Goal: Find specific page/section: Find specific page/section

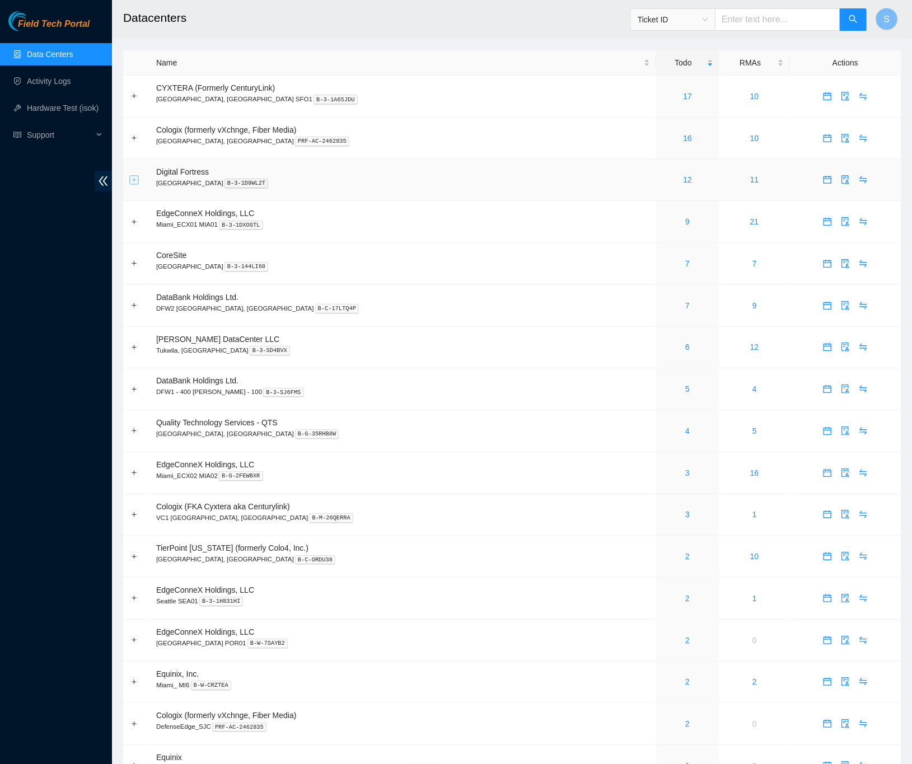
click at [133, 175] on button "Expand row" at bounding box center [134, 179] width 9 height 9
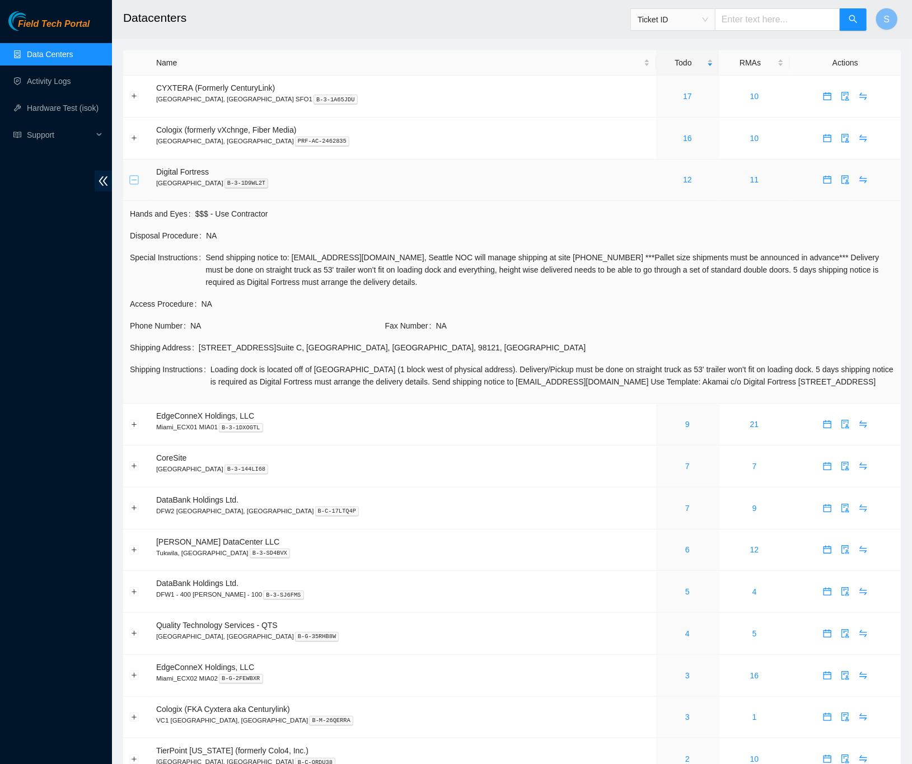
click at [135, 181] on button "Collapse row" at bounding box center [134, 179] width 9 height 9
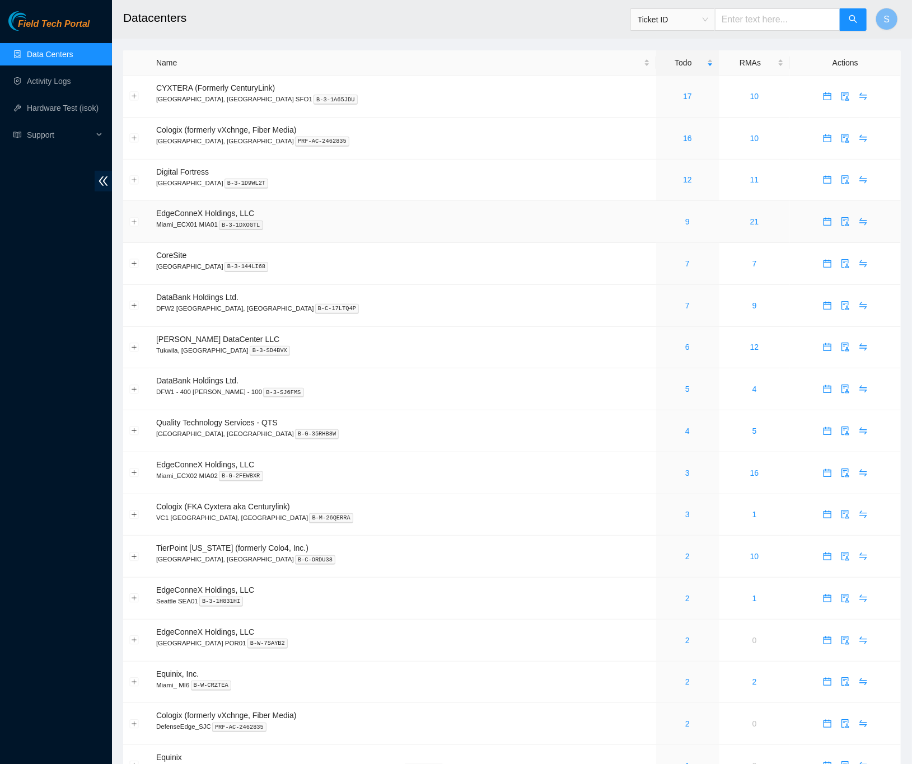
click at [662, 219] on div "9" at bounding box center [687, 221] width 51 height 12
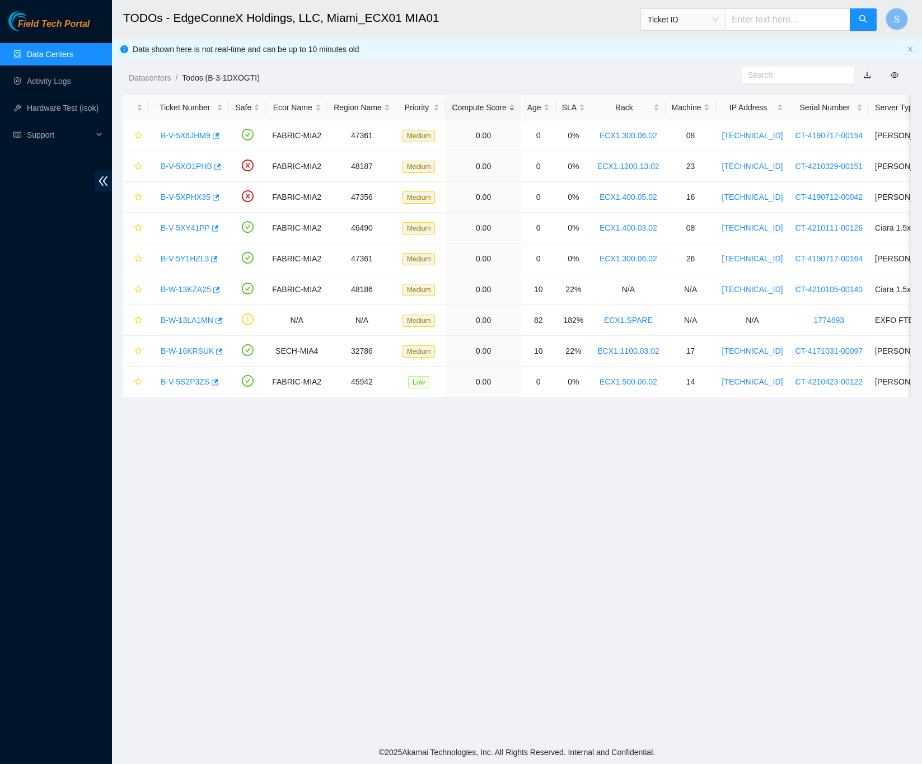
click at [58, 53] on link "Data Centers" at bounding box center [50, 54] width 46 height 9
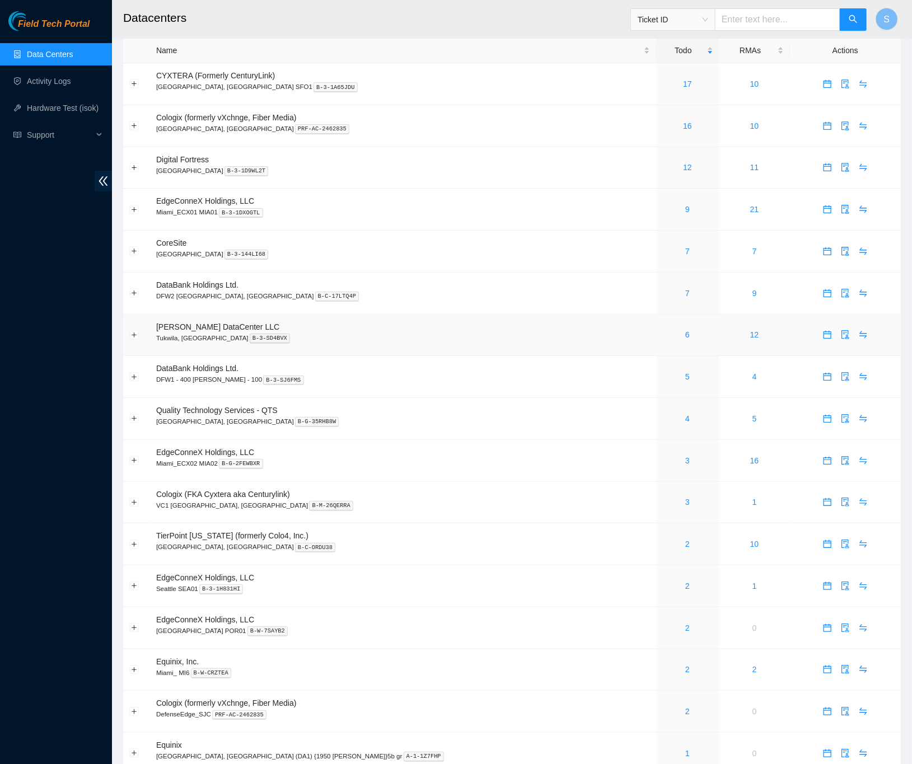
scroll to position [76, 0]
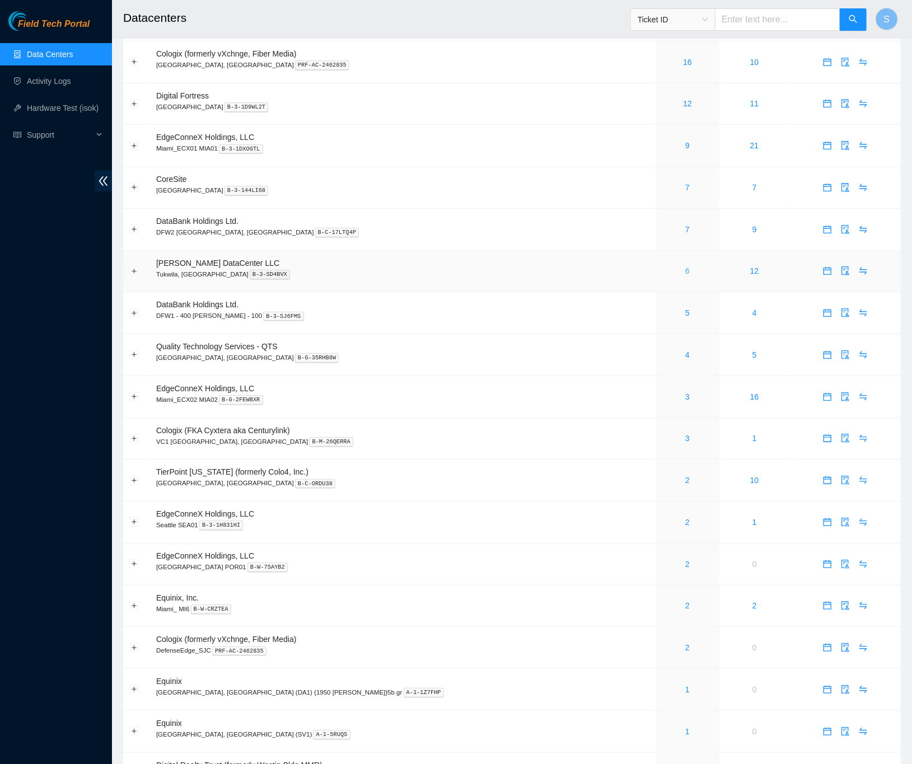
click at [685, 267] on link "6" at bounding box center [687, 270] width 4 height 9
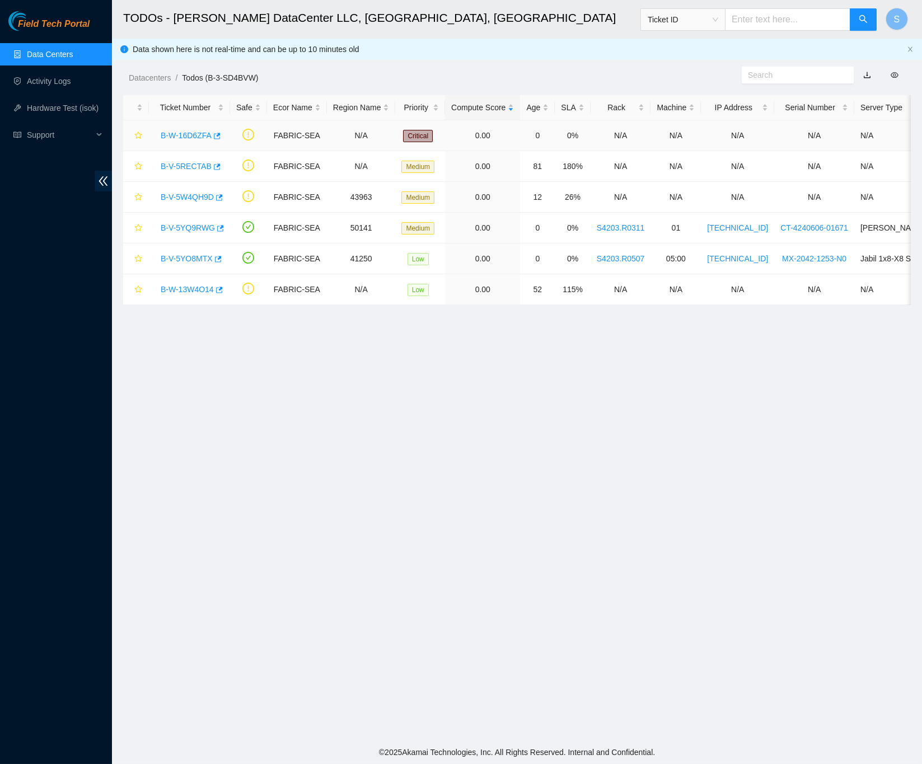
click at [199, 135] on link "B-W-16D6ZFA" at bounding box center [186, 135] width 51 height 9
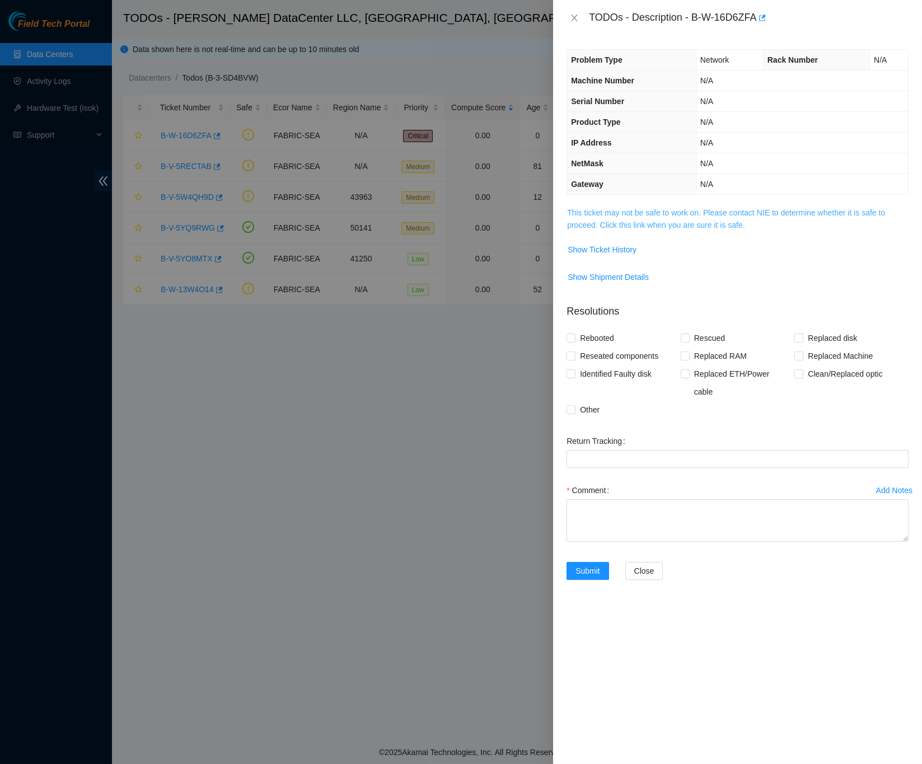
click at [636, 210] on link "This ticket may not be safe to work on. Please contact NIE to determine whether…" at bounding box center [726, 218] width 318 height 21
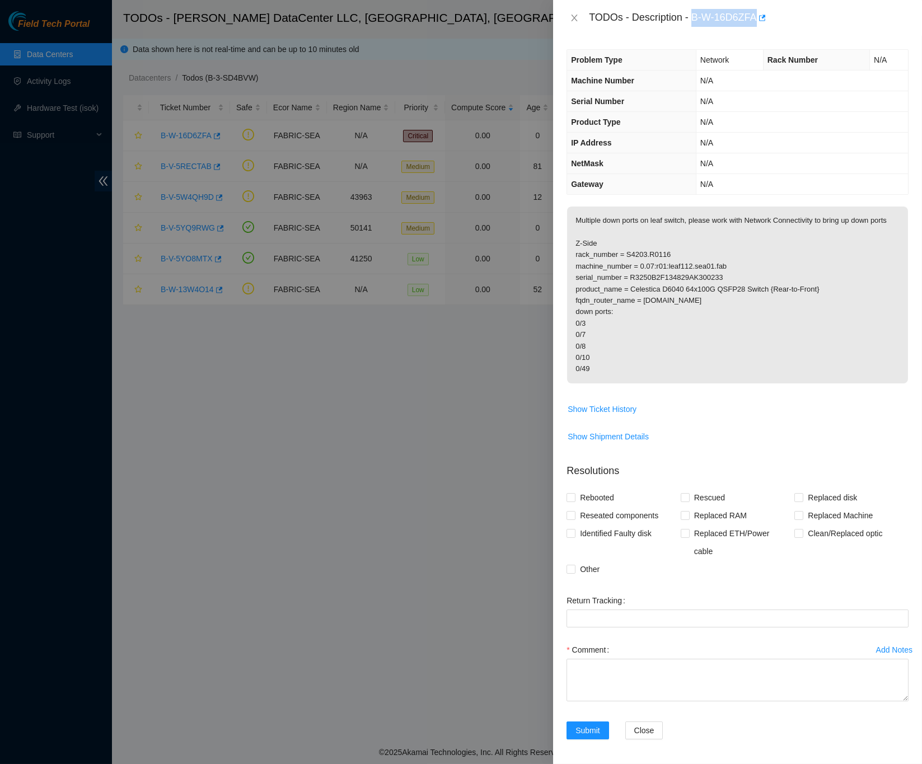
drag, startPoint x: 696, startPoint y: 19, endPoint x: 763, endPoint y: 17, distance: 67.2
click at [763, 17] on div "TODOs - Description - B-W-16D6ZFA" at bounding box center [749, 18] width 320 height 18
copy div "B-W-16D6ZFA"
click at [219, 434] on div at bounding box center [461, 382] width 922 height 764
click at [167, 364] on div at bounding box center [461, 382] width 922 height 764
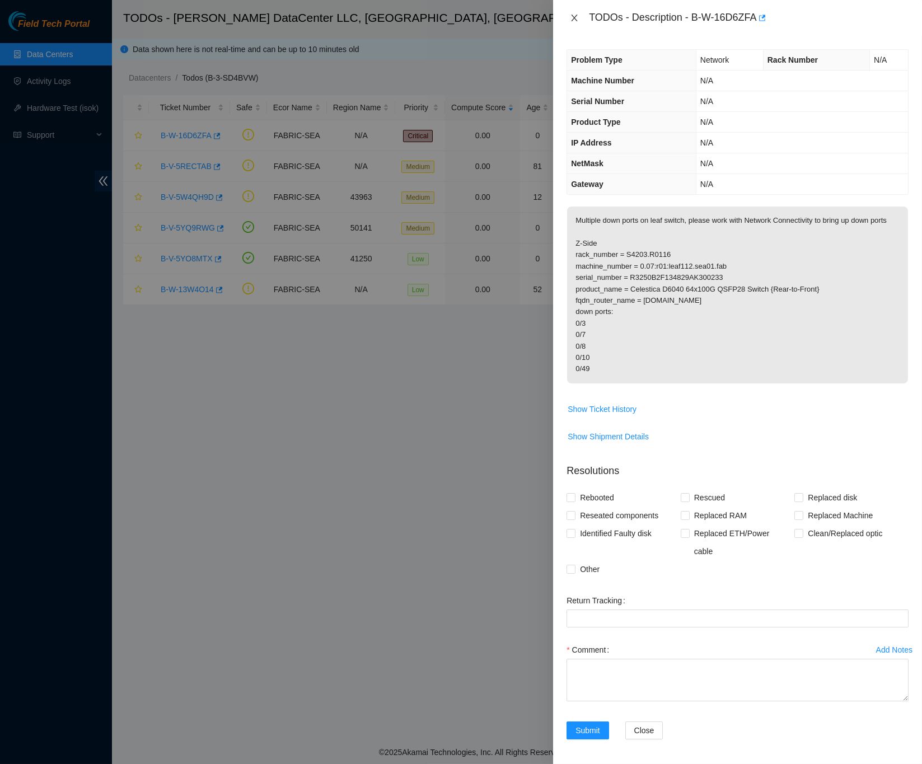
click at [574, 19] on icon "close" at bounding box center [574, 17] width 9 height 9
click at [574, 19] on div "TODOs - Description - B-W-16D6ZFA Problem Type Network Rack Number N/A Machine …" at bounding box center [461, 382] width 922 height 764
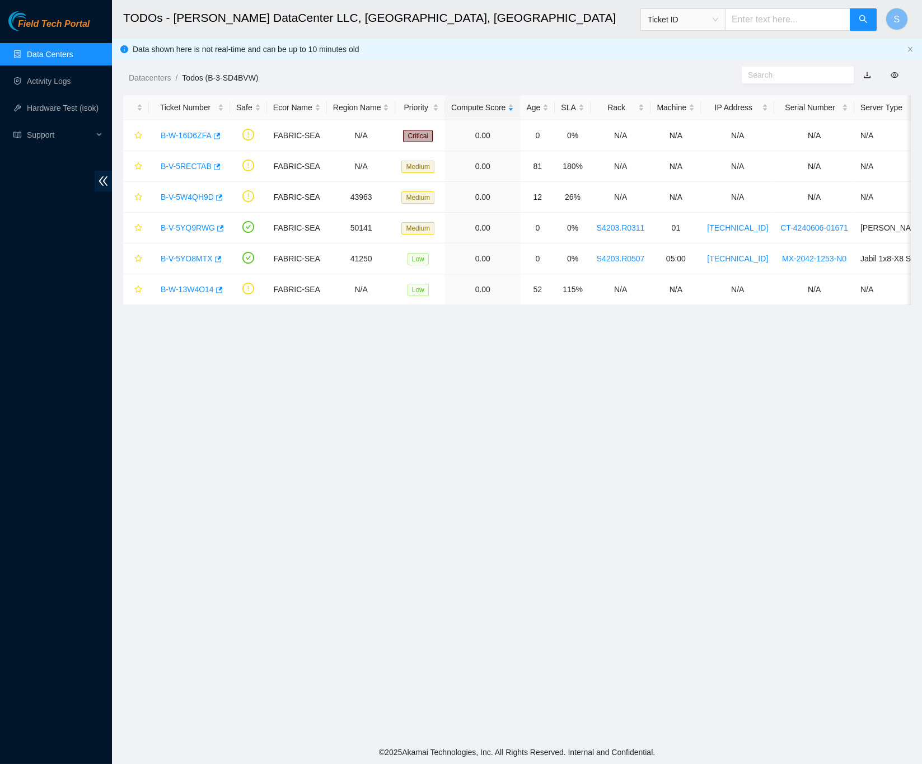
click at [59, 28] on span "Field Tech Portal" at bounding box center [54, 24] width 72 height 11
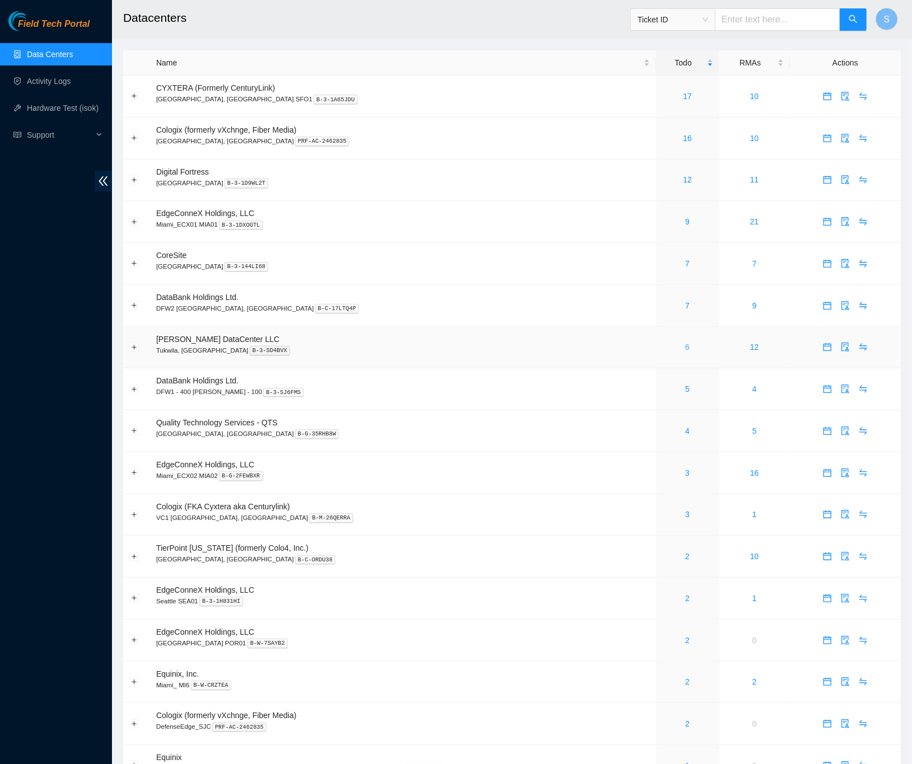
click at [685, 342] on link "6" at bounding box center [687, 346] width 4 height 9
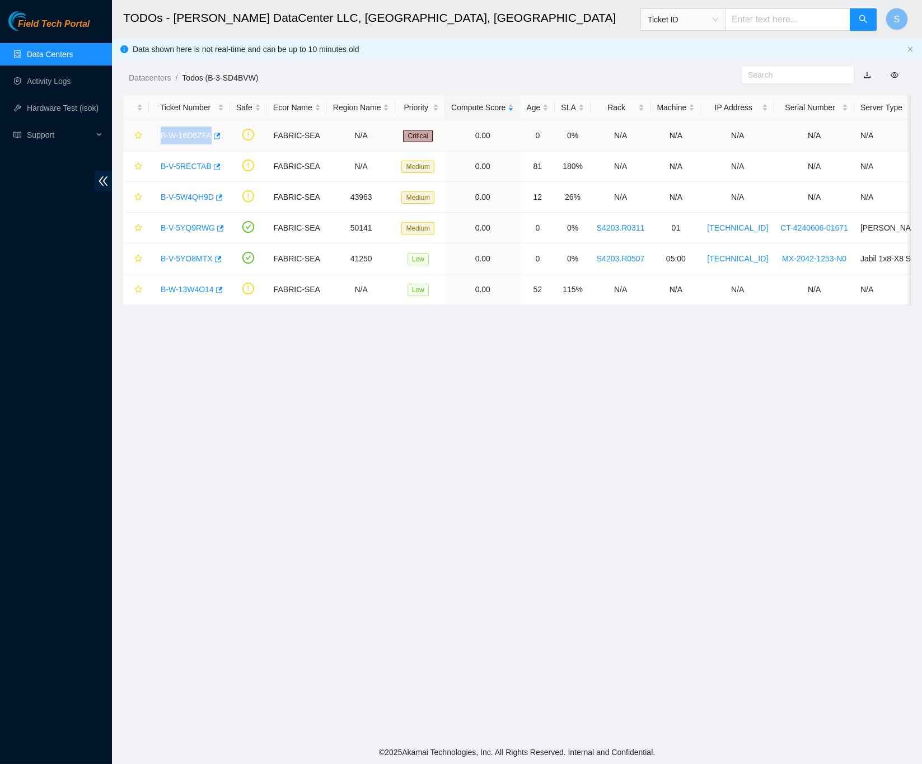
drag, startPoint x: 163, startPoint y: 133, endPoint x: 213, endPoint y: 135, distance: 49.9
click at [213, 135] on div "B-W-16D6ZFA" at bounding box center [189, 135] width 69 height 18
copy link "B-W-16D6ZFA"
click at [760, 31] on div "Ticket ID" at bounding box center [758, 20] width 237 height 36
click at [762, 71] on input "text" at bounding box center [793, 75] width 91 height 12
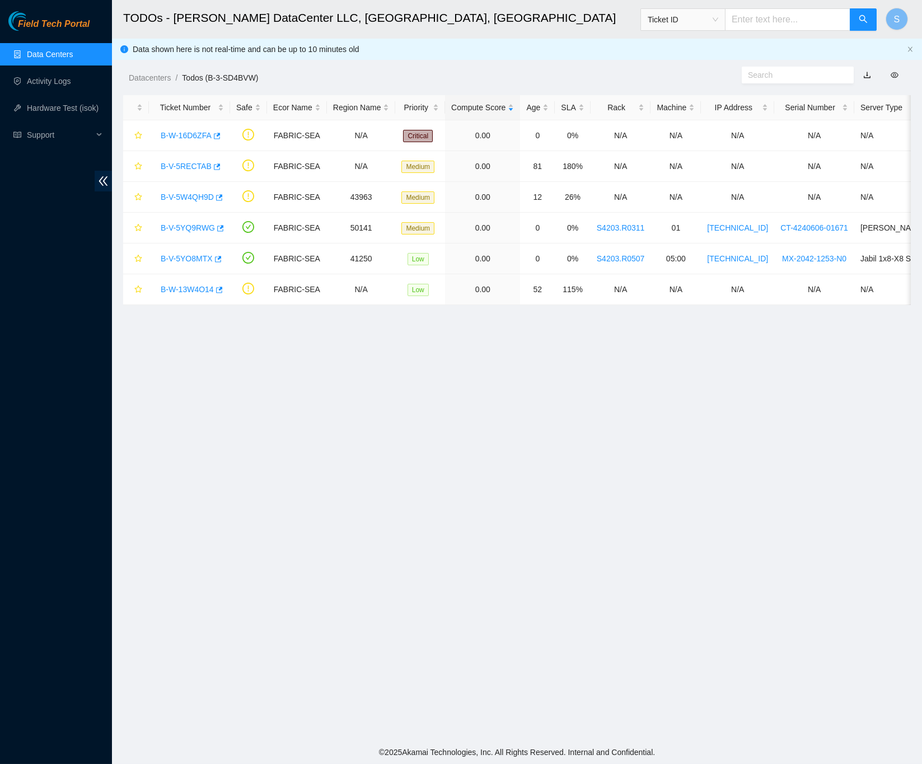
click at [777, 13] on input "text" at bounding box center [787, 19] width 125 height 22
click at [812, 76] on input "text" at bounding box center [793, 75] width 91 height 12
paste input "B-W-16D6ZFA"
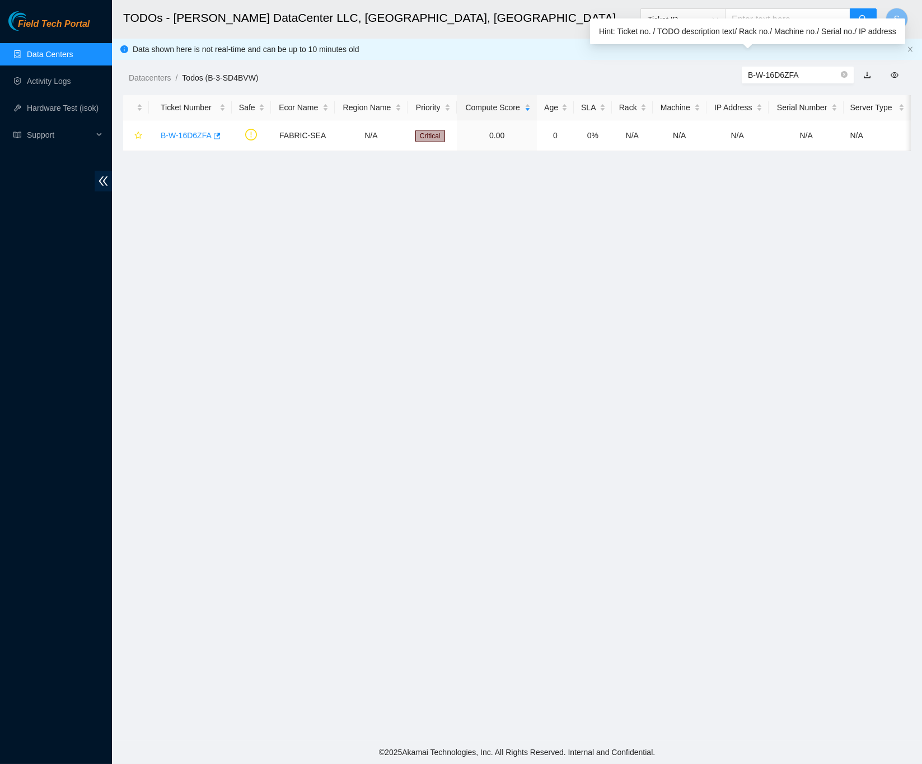
type input "B-W-16D6ZFA"
click at [794, 67] on span "B-W-16D6ZFA" at bounding box center [797, 75] width 112 height 17
click at [788, 73] on input "B-W-16D6ZFA" at bounding box center [793, 75] width 91 height 12
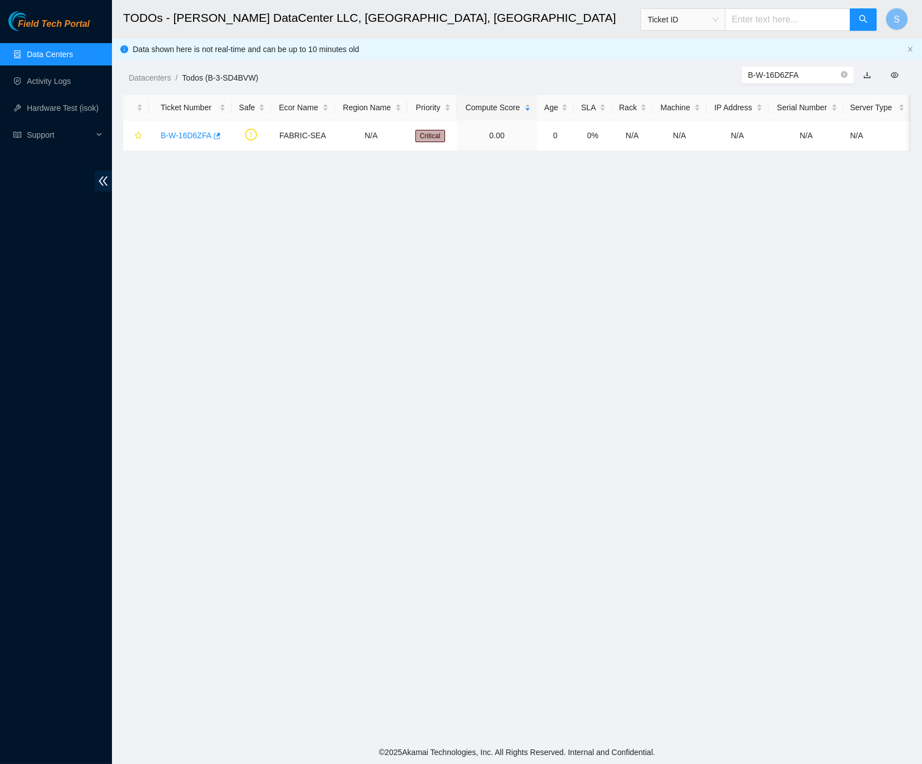
click at [57, 50] on link "Data Centers" at bounding box center [50, 54] width 46 height 9
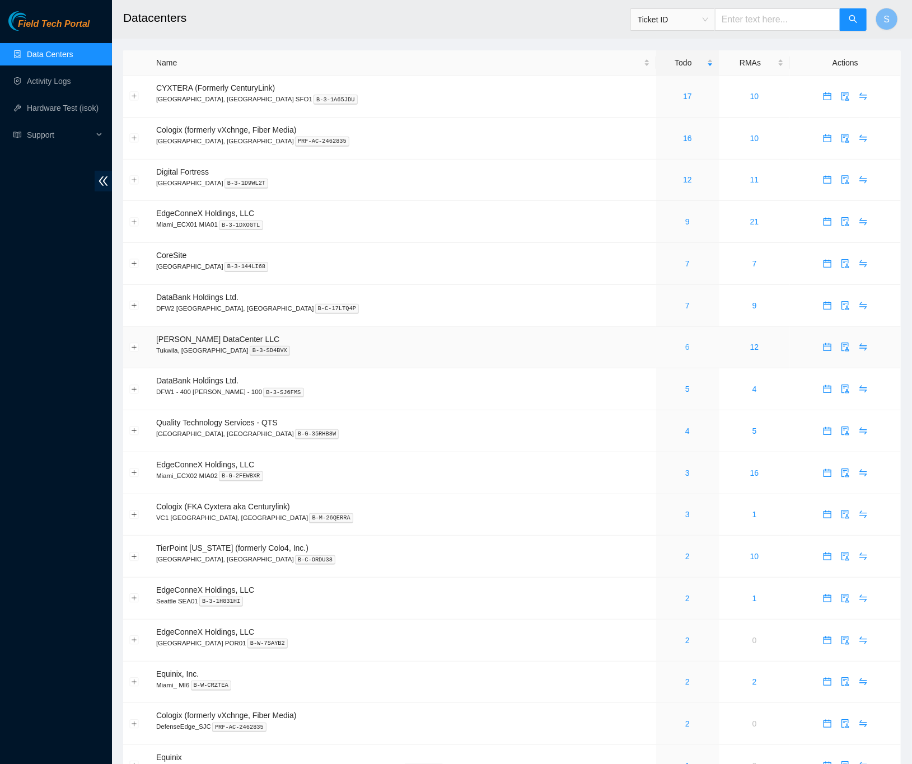
click at [685, 342] on link "6" at bounding box center [687, 346] width 4 height 9
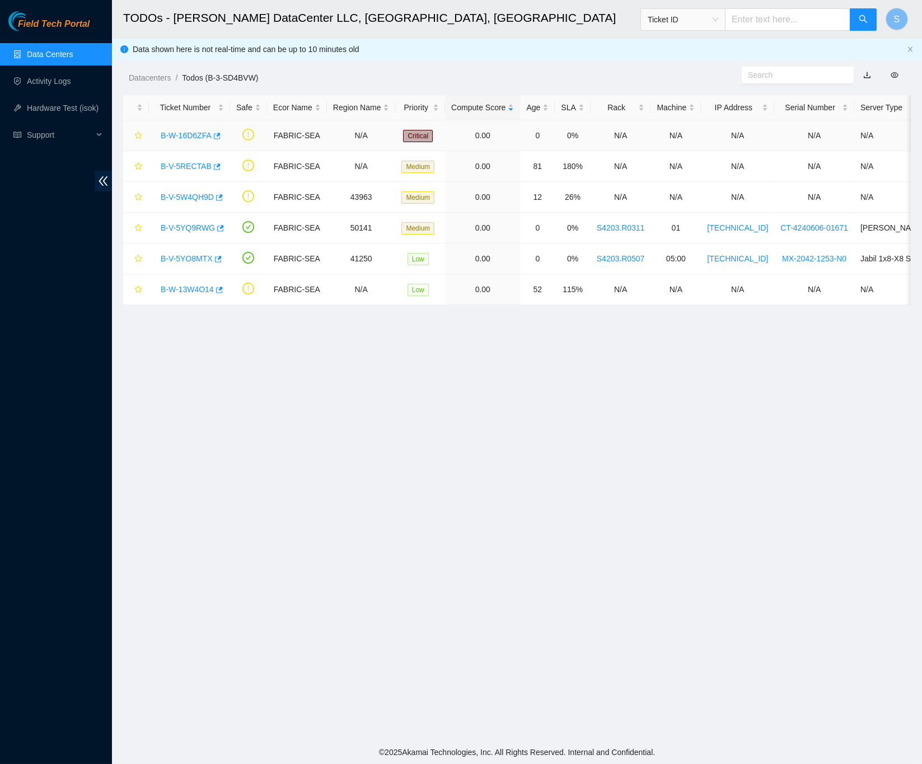
click at [185, 131] on link "B-W-16D6ZFA" at bounding box center [186, 135] width 51 height 9
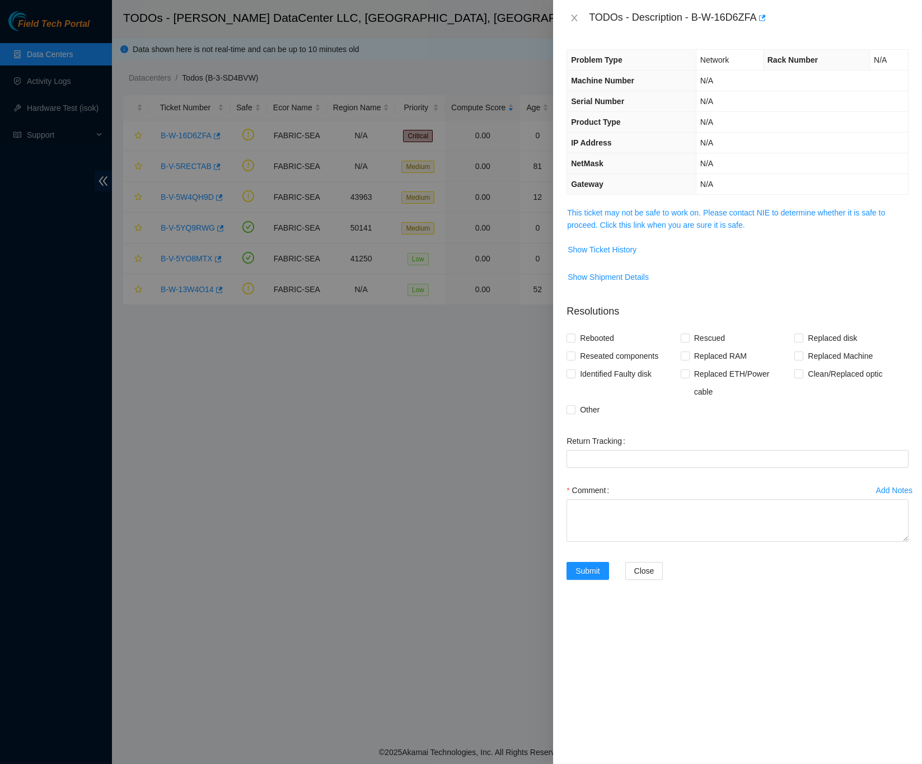
click at [627, 229] on td "This ticket may not be safe to work on. Please contact NIE to determine whether…" at bounding box center [737, 223] width 342 height 34
click at [637, 218] on link "This ticket may not be safe to work on. Please contact NIE to determine whether…" at bounding box center [726, 218] width 318 height 21
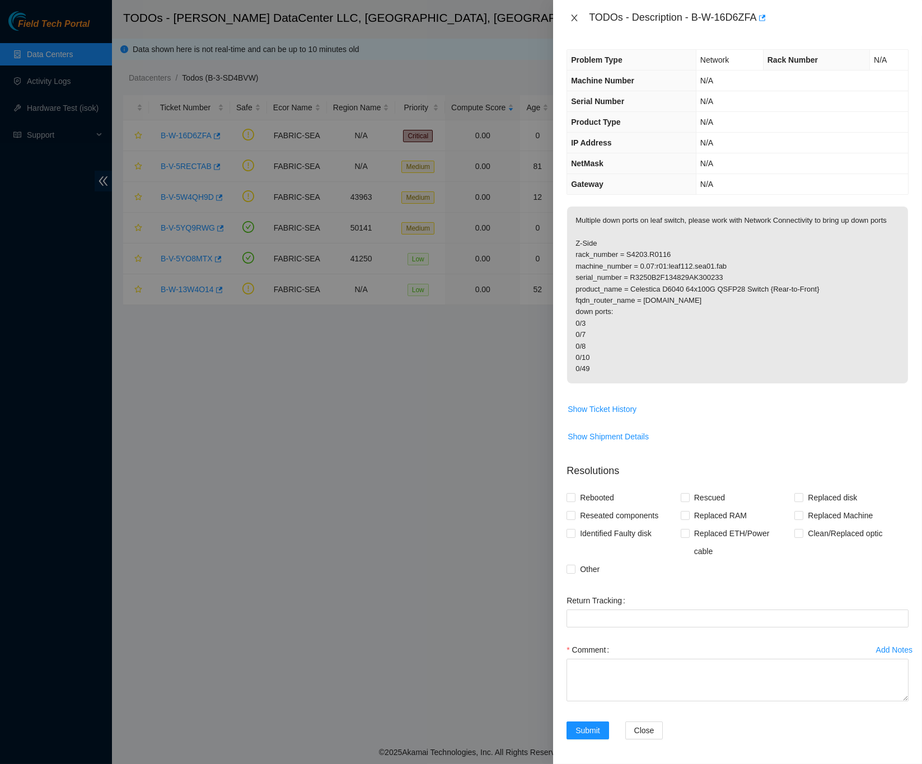
click at [579, 18] on button "Close" at bounding box center [574, 18] width 16 height 11
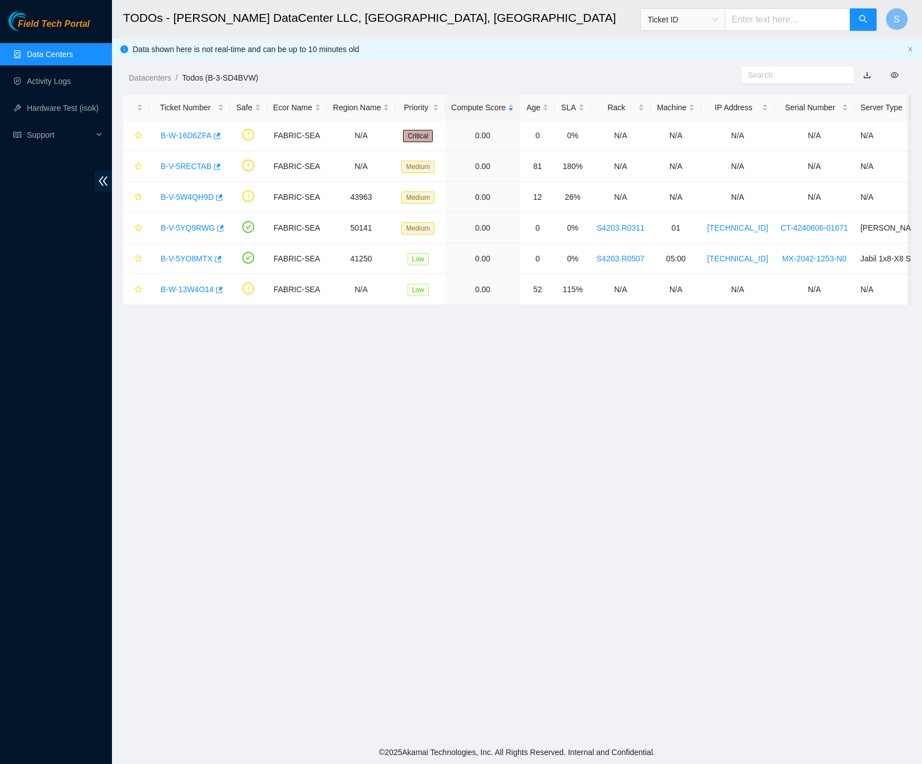
click at [32, 55] on link "Data Centers" at bounding box center [50, 54] width 46 height 9
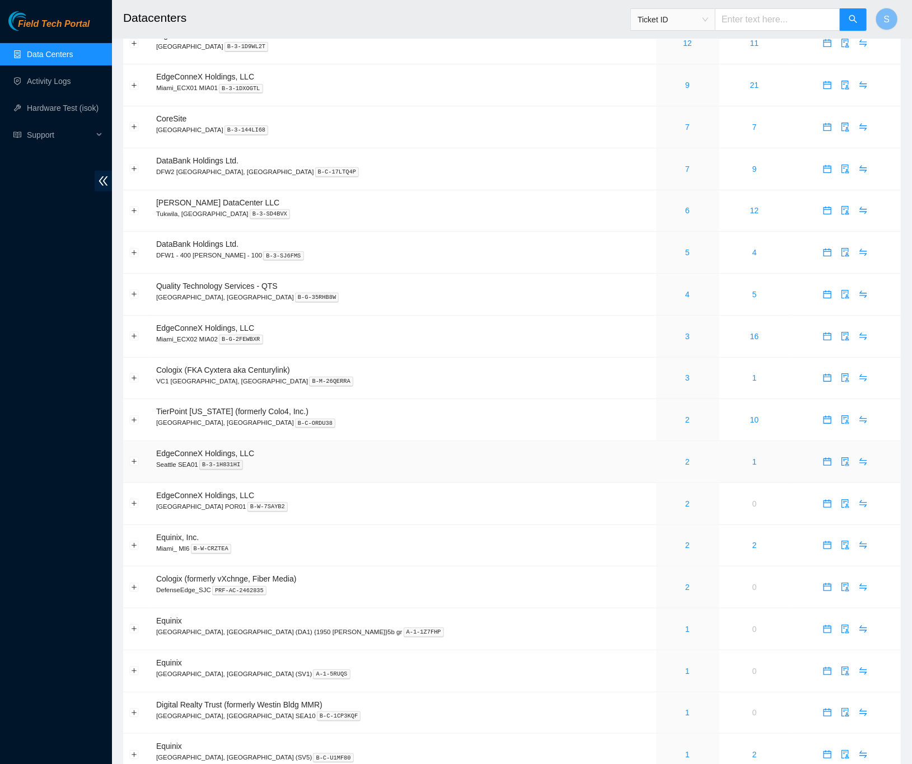
scroll to position [179, 0]
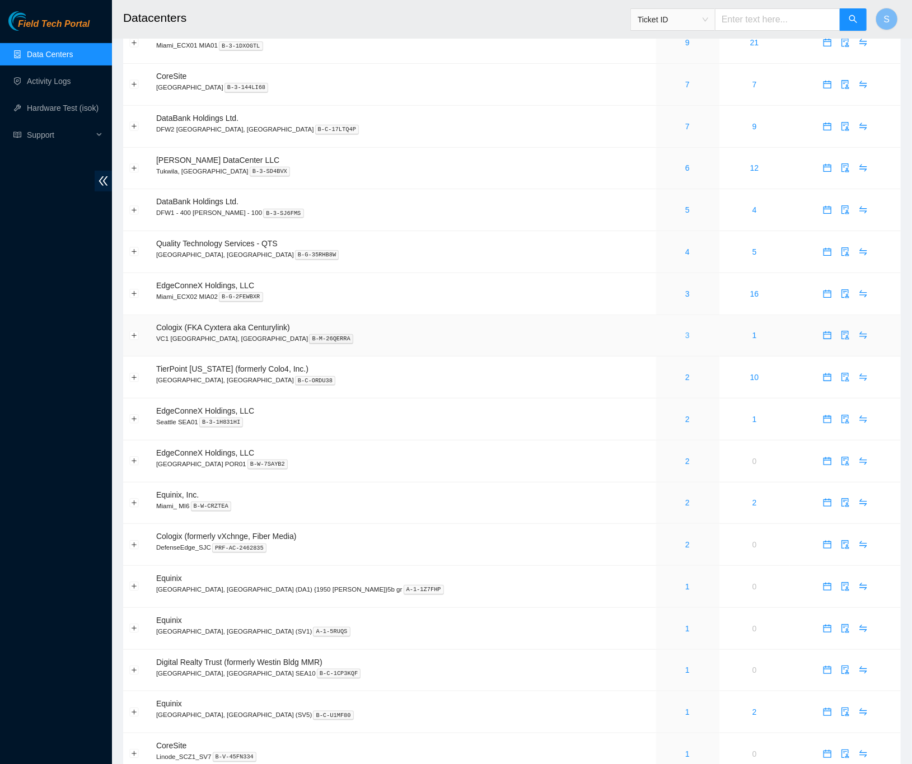
click at [685, 331] on link "3" at bounding box center [687, 335] width 4 height 9
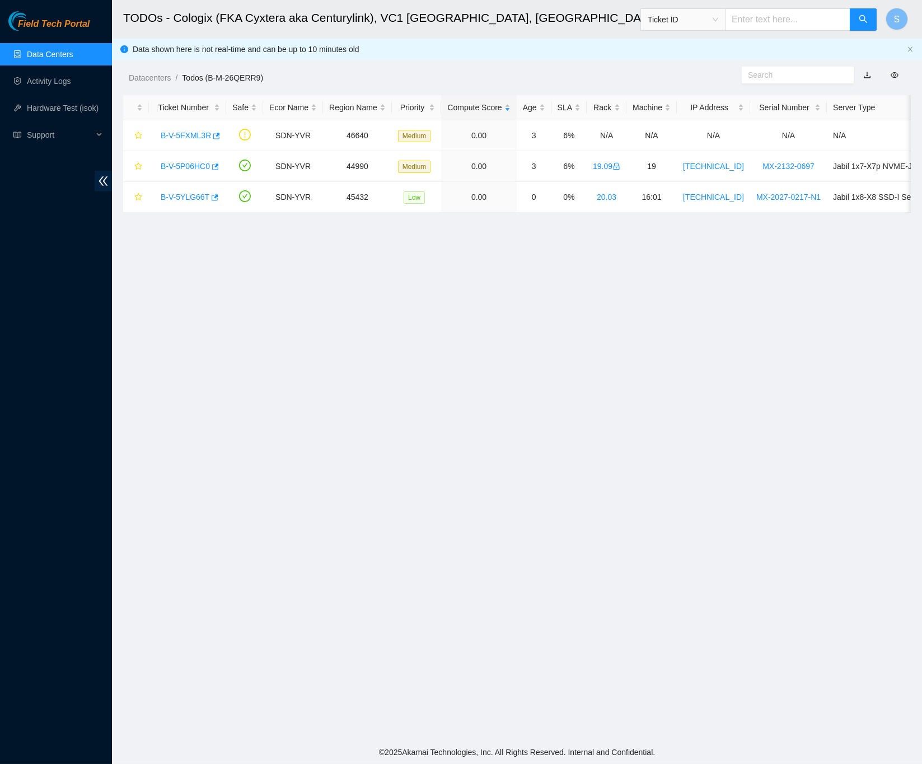
click at [67, 24] on span "Field Tech Portal" at bounding box center [54, 24] width 72 height 11
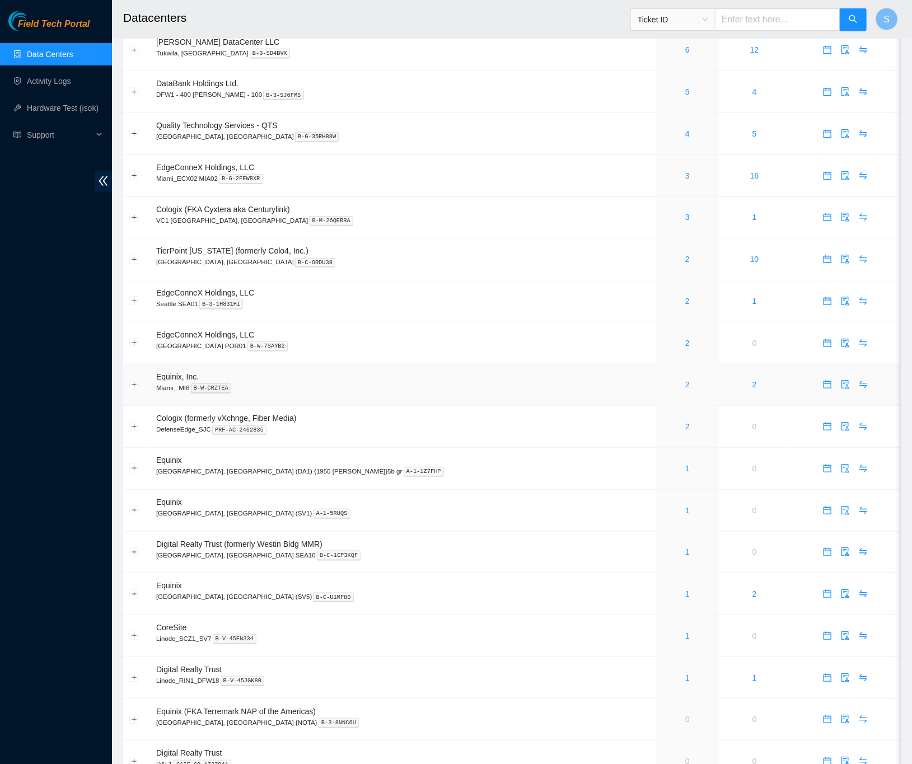
scroll to position [311, 0]
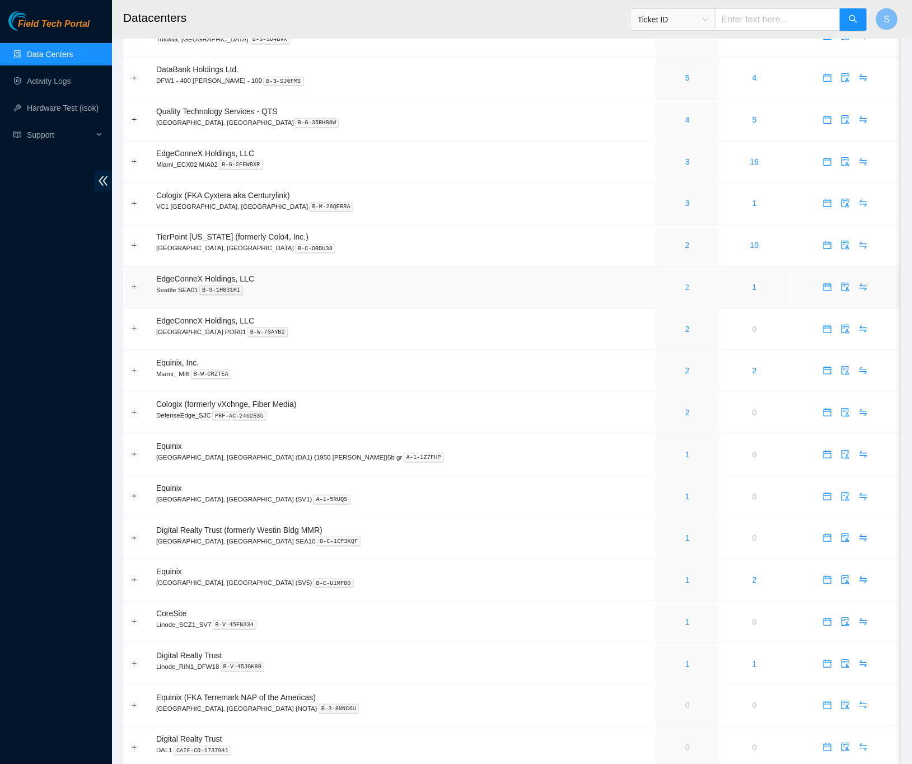
click at [685, 283] on link "2" at bounding box center [687, 287] width 4 height 9
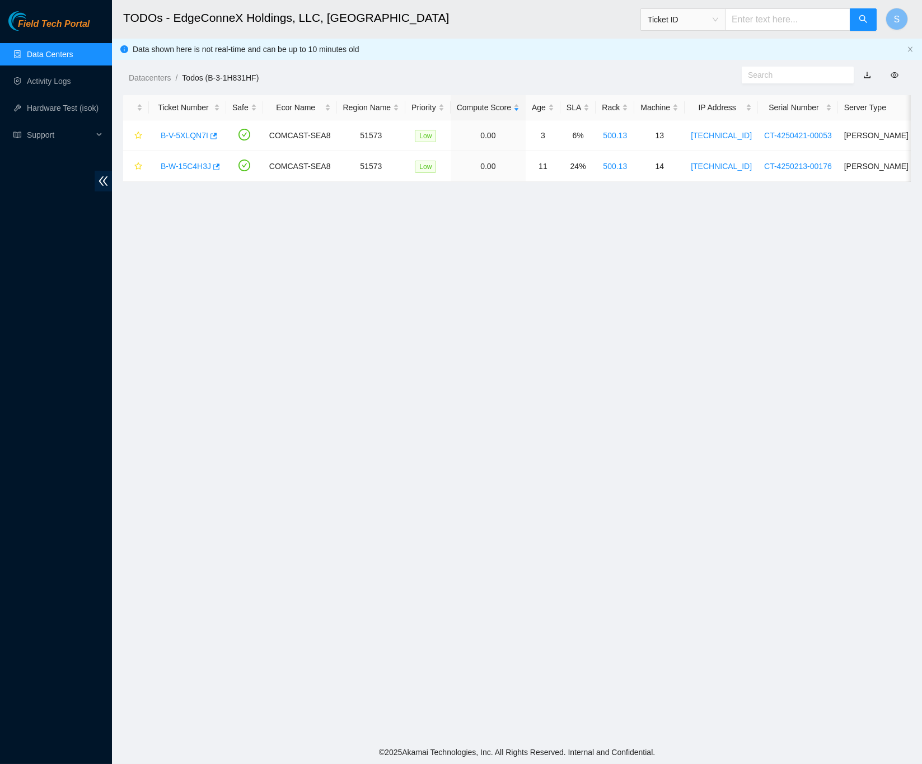
click at [63, 21] on span "Field Tech Portal" at bounding box center [54, 24] width 72 height 11
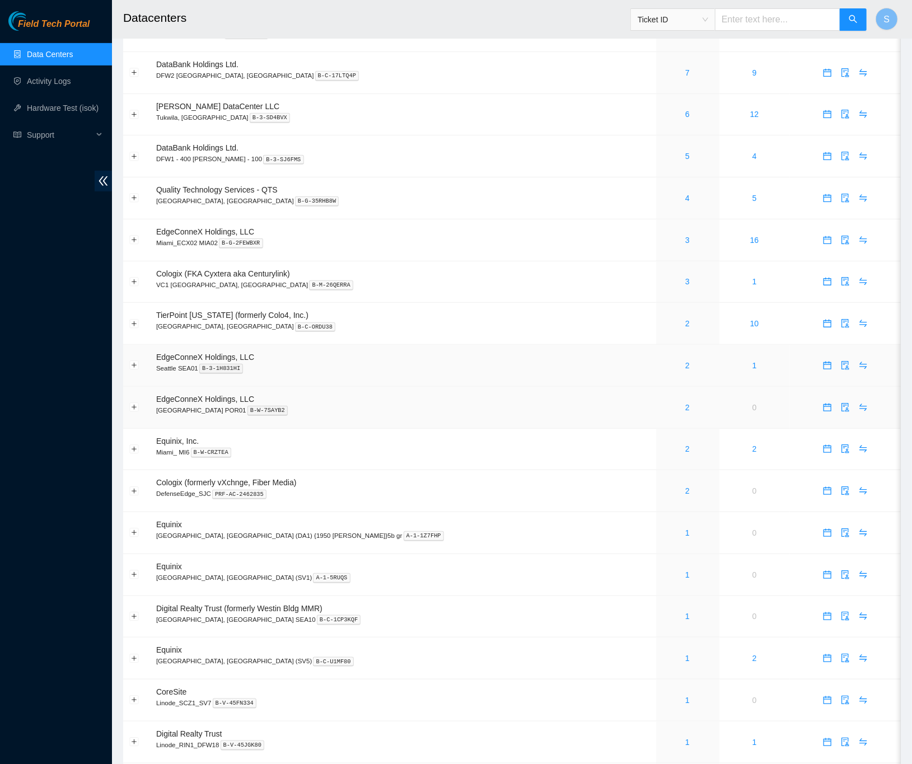
scroll to position [178, 0]
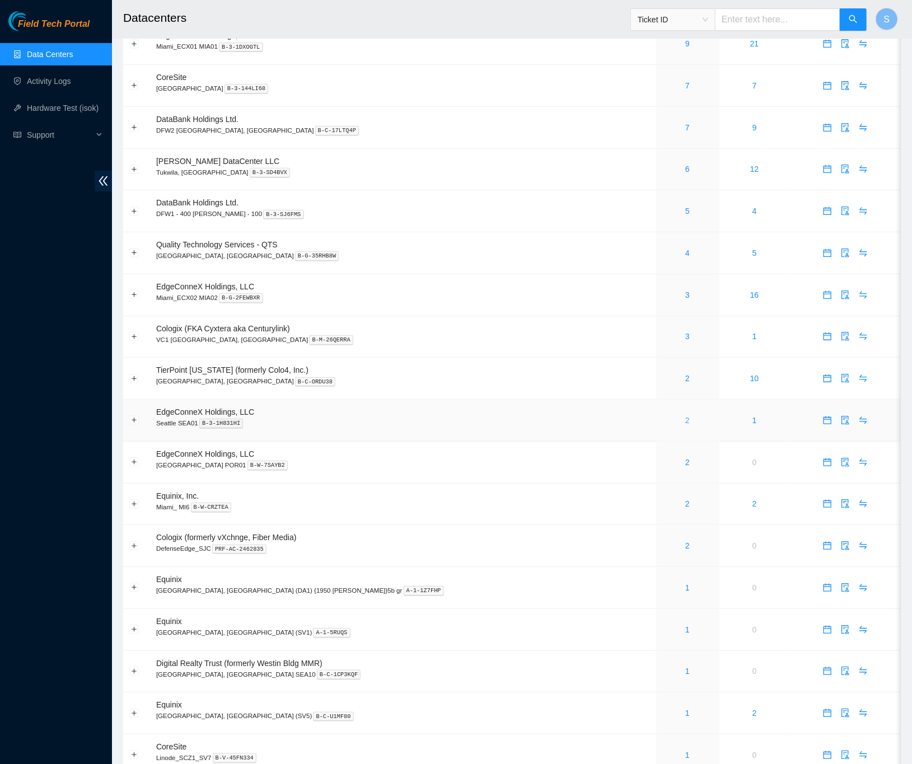
click at [685, 416] on link "2" at bounding box center [687, 420] width 4 height 9
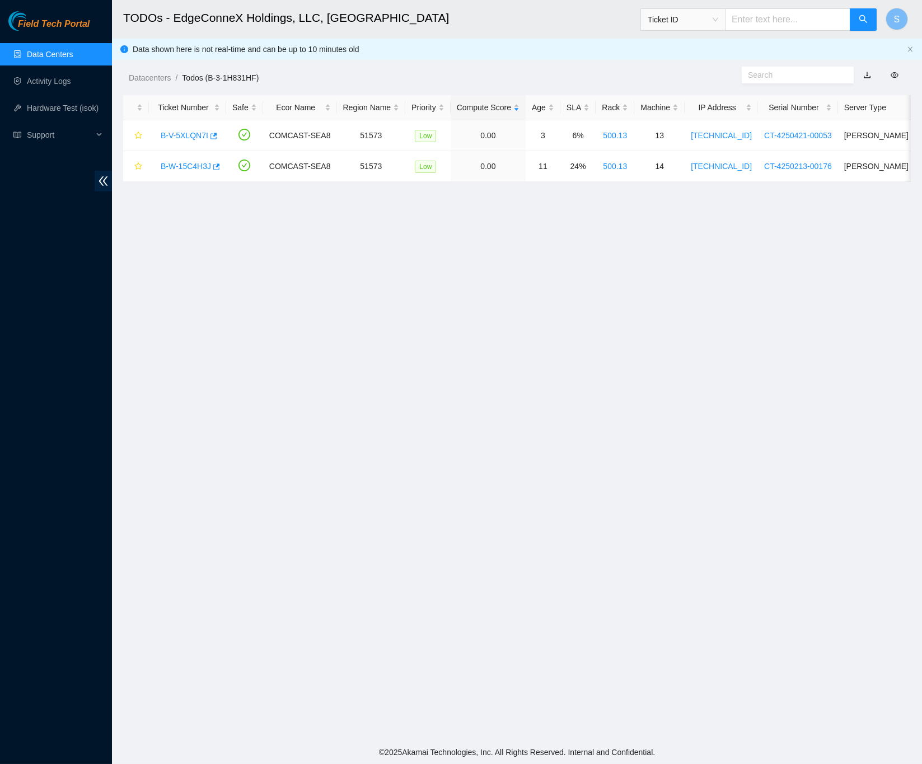
click at [40, 16] on div "Field Tech Portal" at bounding box center [56, 21] width 112 height 20
click at [41, 25] on span "Field Tech Portal" at bounding box center [54, 24] width 72 height 11
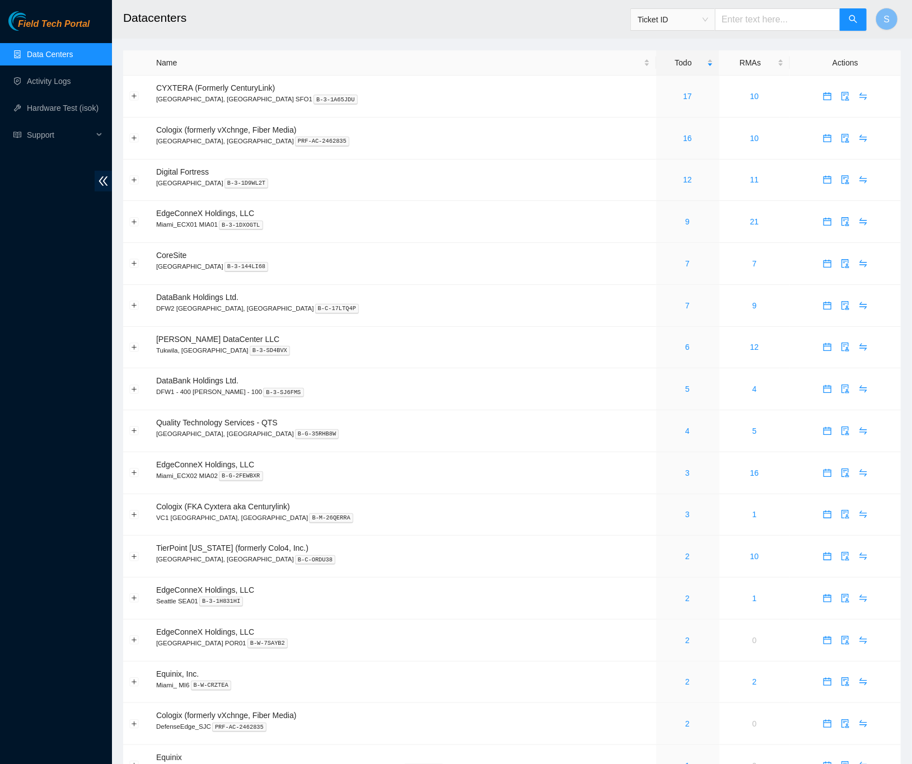
click at [415, 29] on h2 "Datacenters" at bounding box center [434, 18] width 622 height 36
click at [756, 23] on input "text" at bounding box center [777, 19] width 125 height 22
paste input "B-W-16D6ZFA"
type input "B-W-16D6ZFA"
click at [853, 28] on button "button" at bounding box center [852, 19] width 27 height 22
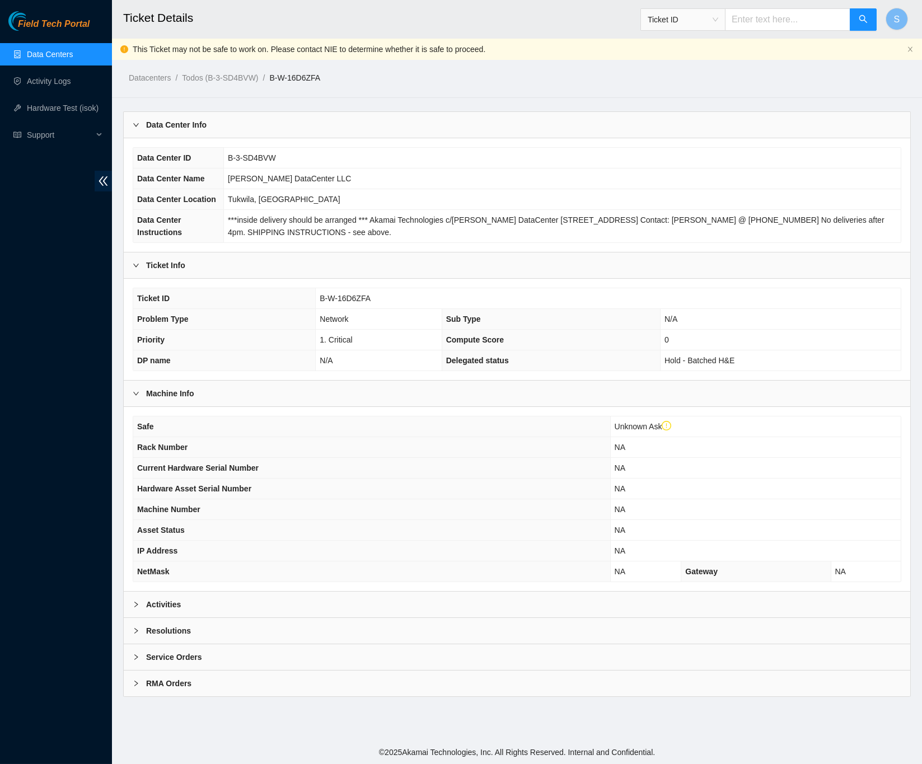
click at [214, 632] on div "Data Center Info Data Center ID B-3-SD4BVW Data Center Name Sabey DataCenter LL…" at bounding box center [516, 403] width 787 height 585
click at [220, 617] on div "Activities" at bounding box center [517, 604] width 786 height 26
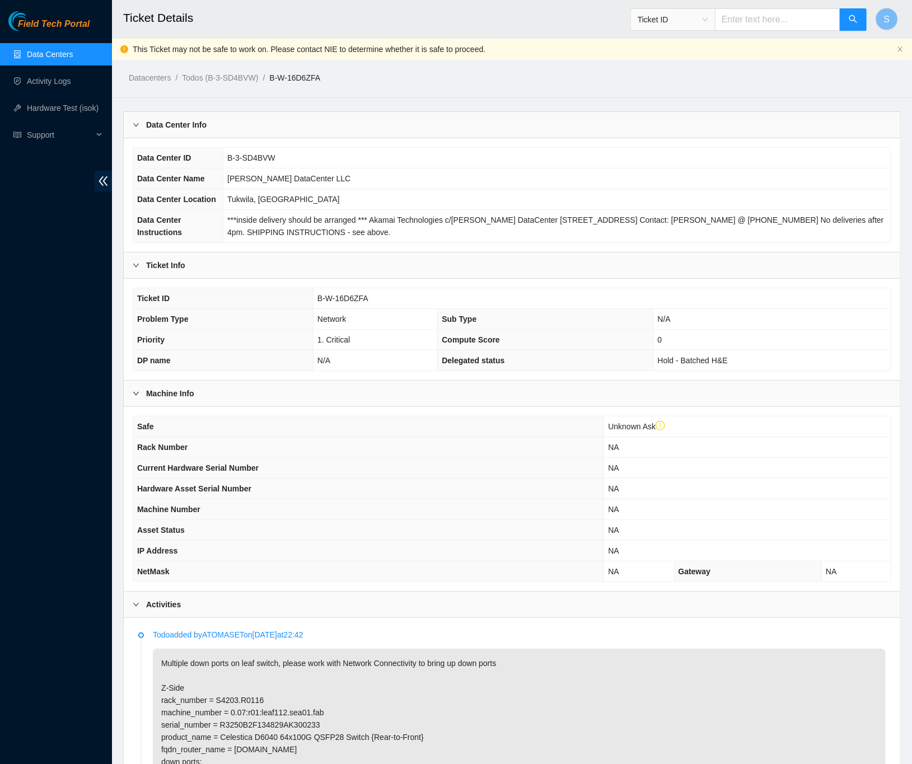
scroll to position [121, 0]
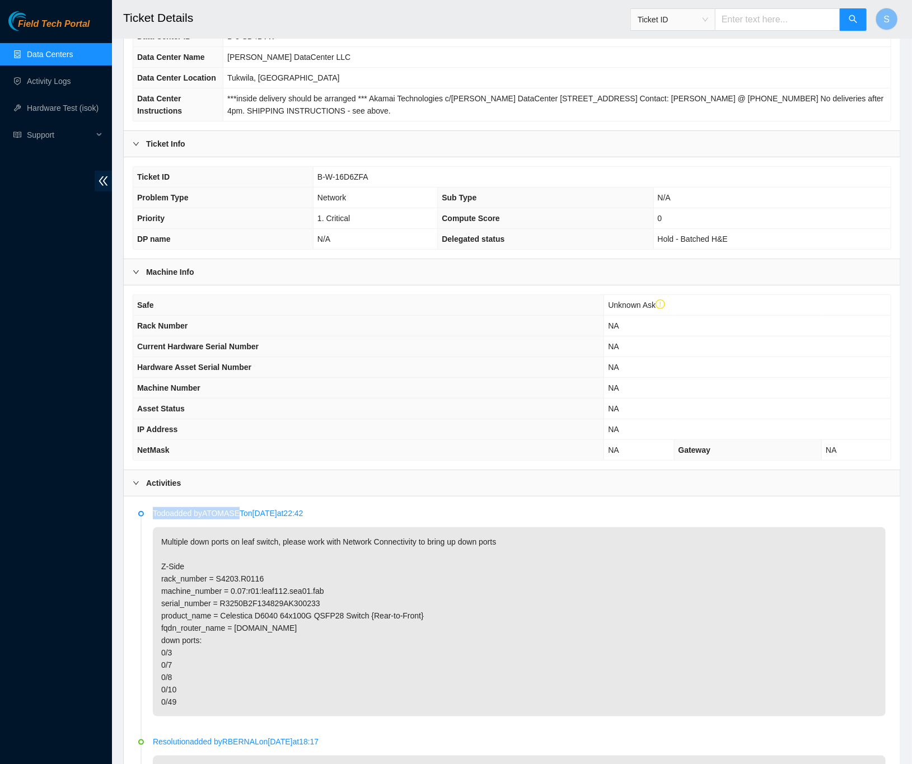
drag, startPoint x: 215, startPoint y: 524, endPoint x: 249, endPoint y: 529, distance: 34.5
click at [249, 519] on p "Todo added by ATOMASET on 2025-10-13 at 22:42" at bounding box center [519, 513] width 732 height 12
click at [256, 519] on p "Todo added by ATOMASET on 2025-10-13 at 22:42" at bounding box center [519, 513] width 732 height 12
drag, startPoint x: 252, startPoint y: 525, endPoint x: 212, endPoint y: 523, distance: 40.4
click at [212, 519] on p "Todo added by ATOMASET on 2025-10-13 at 22:42" at bounding box center [519, 513] width 732 height 12
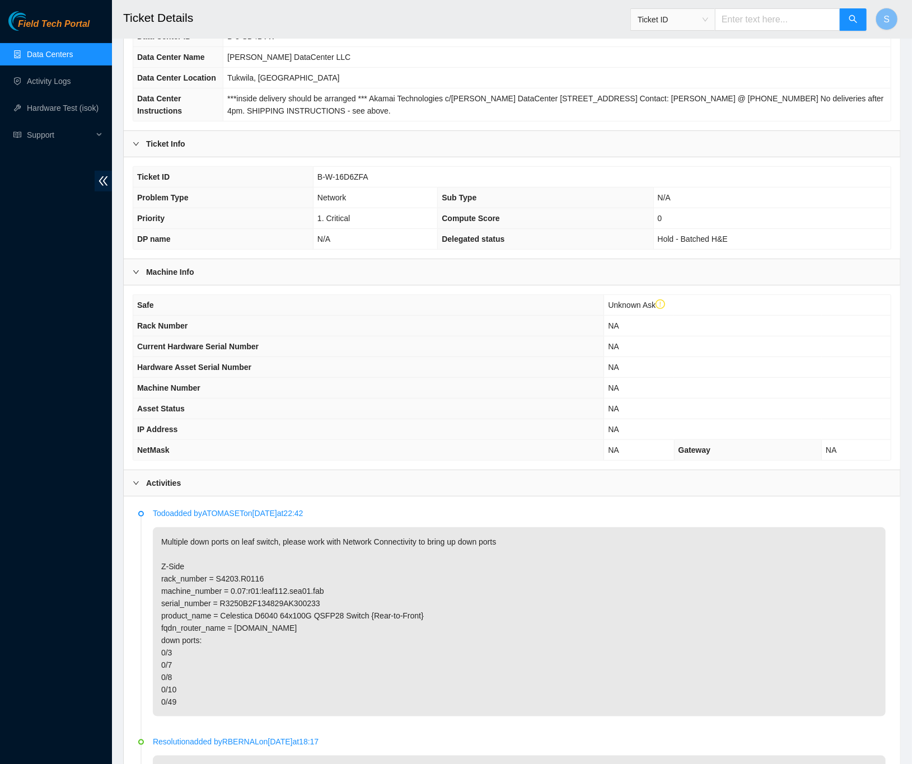
copy p "ATOMASET"
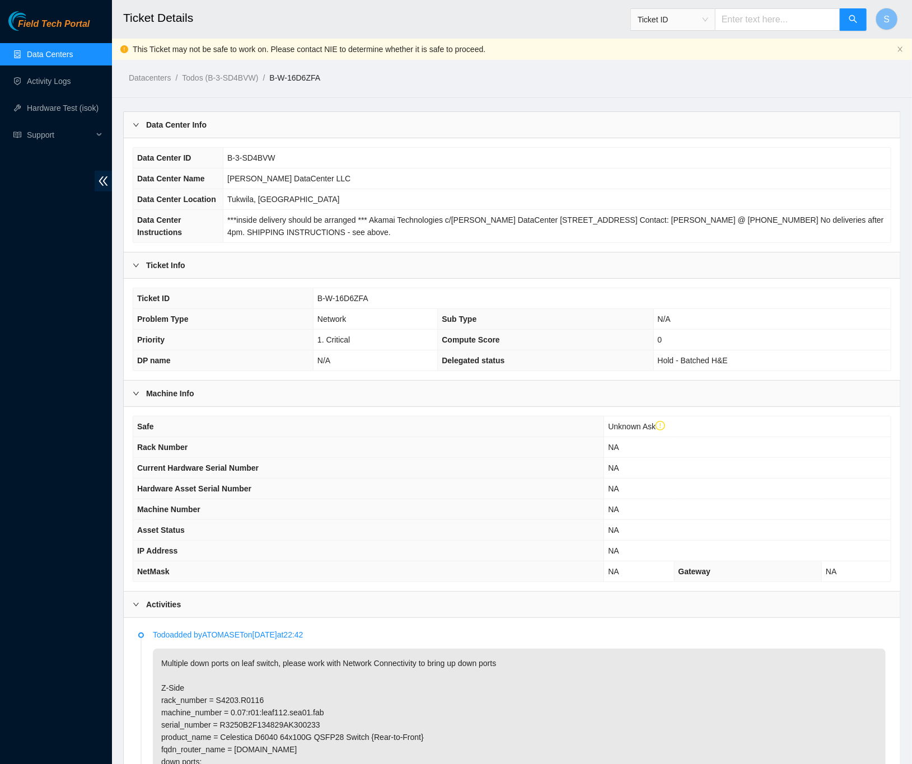
click at [312, 74] on link "B-W-16D6ZFA" at bounding box center [294, 77] width 51 height 9
drag, startPoint x: 188, startPoint y: 755, endPoint x: 312, endPoint y: 75, distance: 691.1
click at [312, 75] on link "B-W-16D6ZFA" at bounding box center [294, 77] width 51 height 9
click at [313, 77] on link "B-W-16D6ZFA" at bounding box center [294, 77] width 51 height 9
copy link "B-W-16D6ZFA"
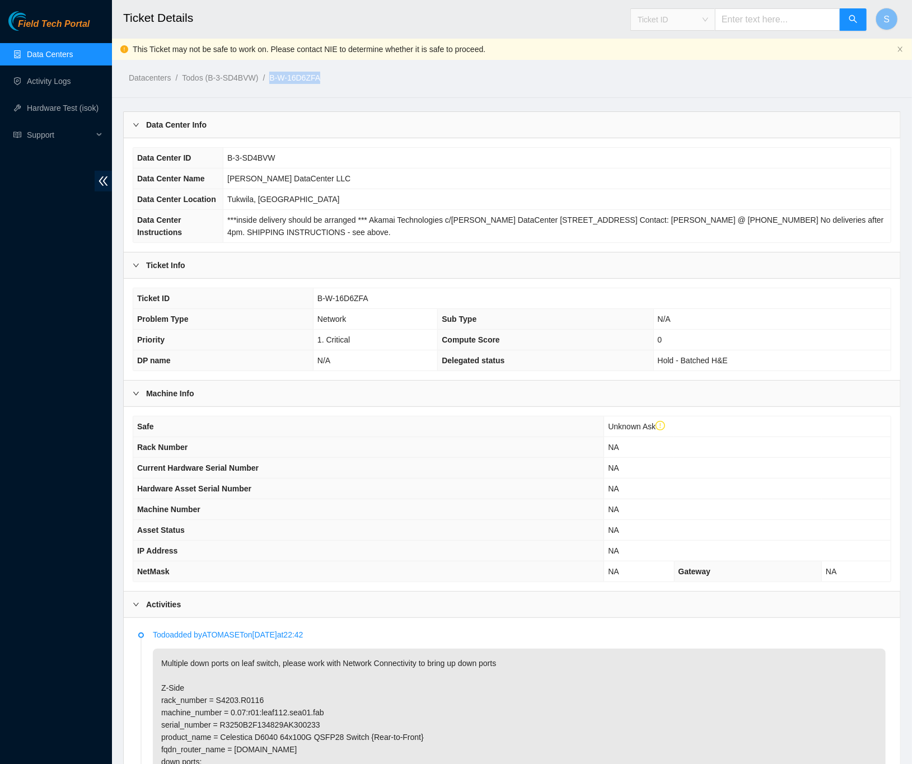
click at [702, 21] on span "Ticket ID" at bounding box center [672, 19] width 71 height 17
click at [740, 17] on input "text" at bounding box center [777, 19] width 125 height 22
paste input "B-W-16D6ZFA"
type input "B-W-16D6ZFA"
click at [754, 23] on input "B-W-16D6ZFA" at bounding box center [777, 19] width 125 height 22
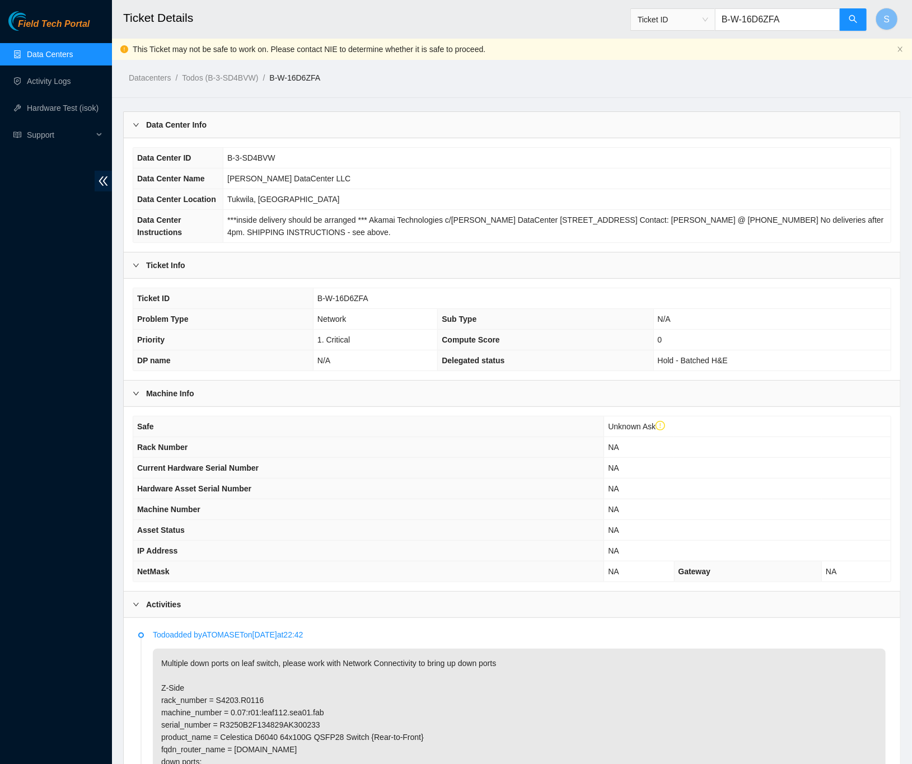
click at [754, 23] on input "B-W-16D6ZFA" at bounding box center [777, 19] width 125 height 22
